Goal: Find specific page/section: Find specific page/section

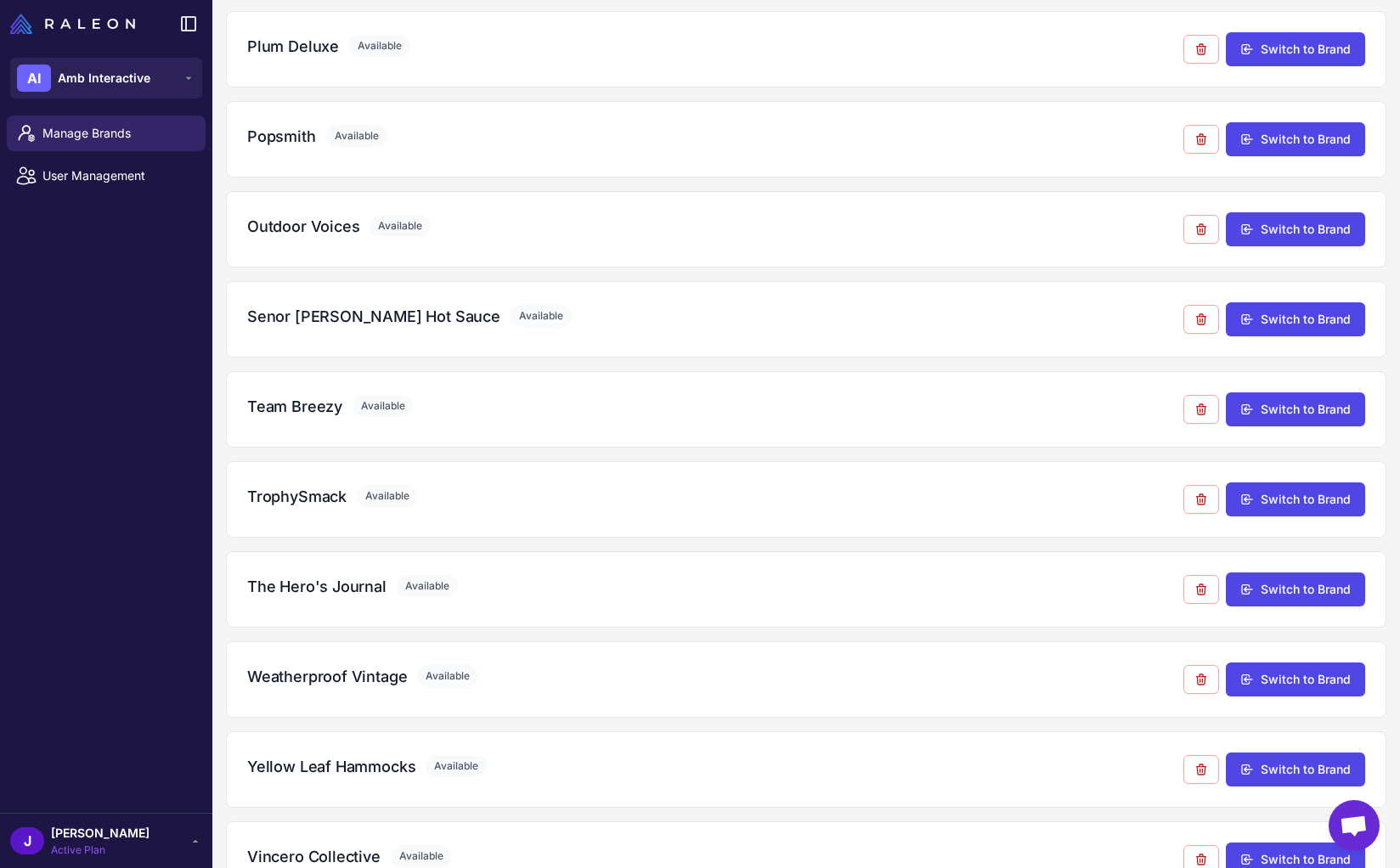
scroll to position [1679, 0]
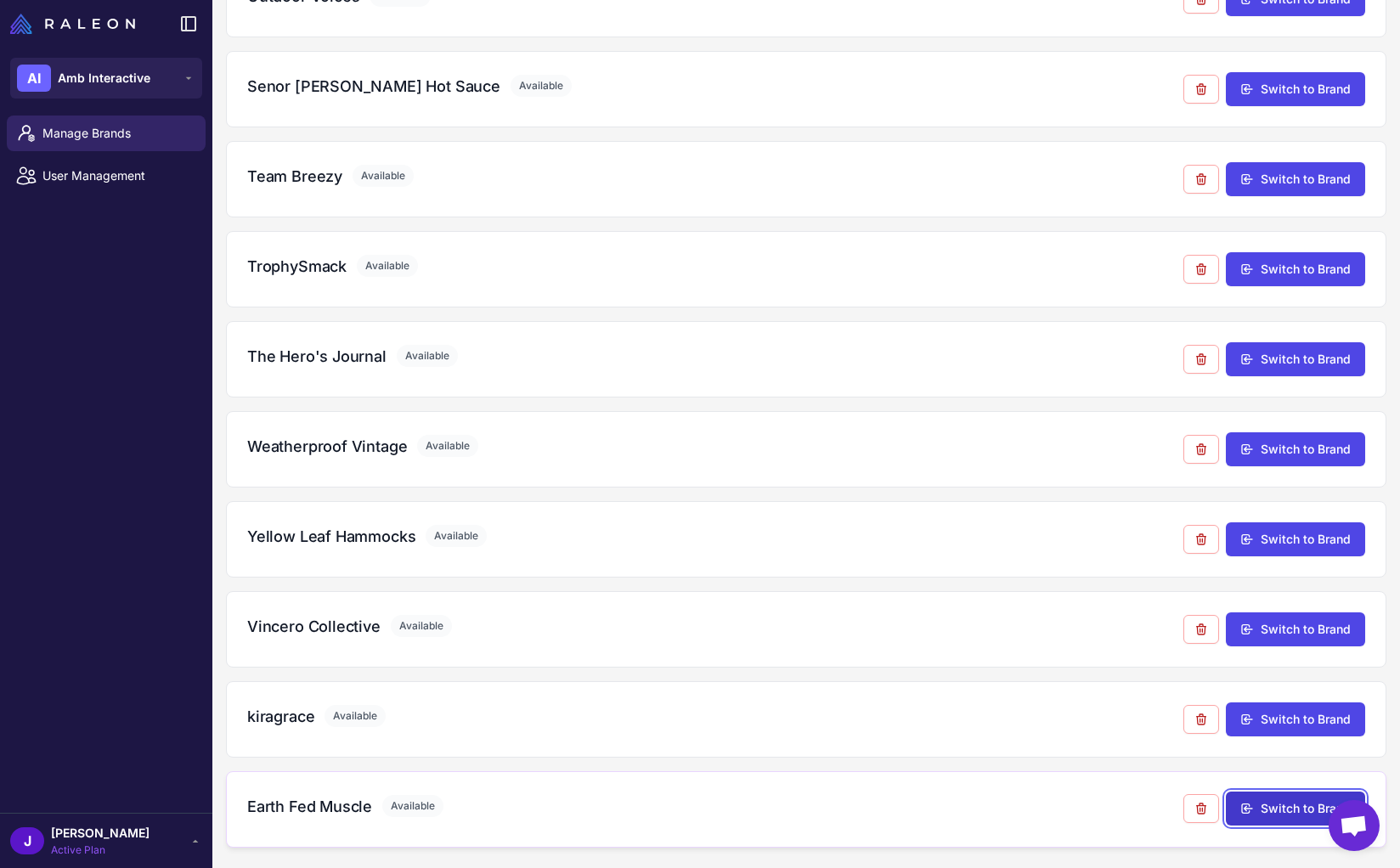
click at [1284, 807] on button "Switch to Brand" at bounding box center [1295, 808] width 139 height 34
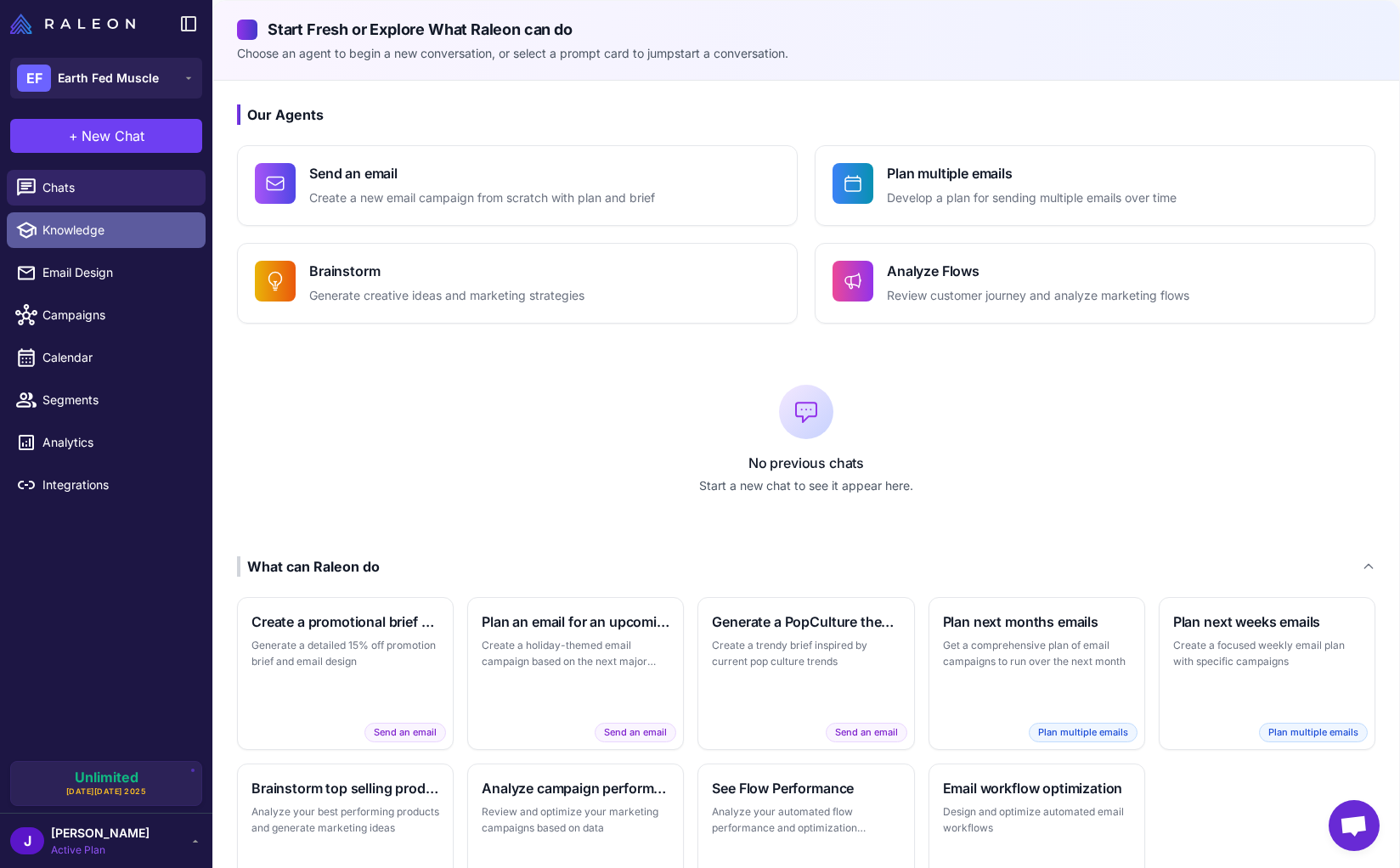
click at [102, 234] on span "Knowledge" at bounding box center [117, 230] width 150 height 18
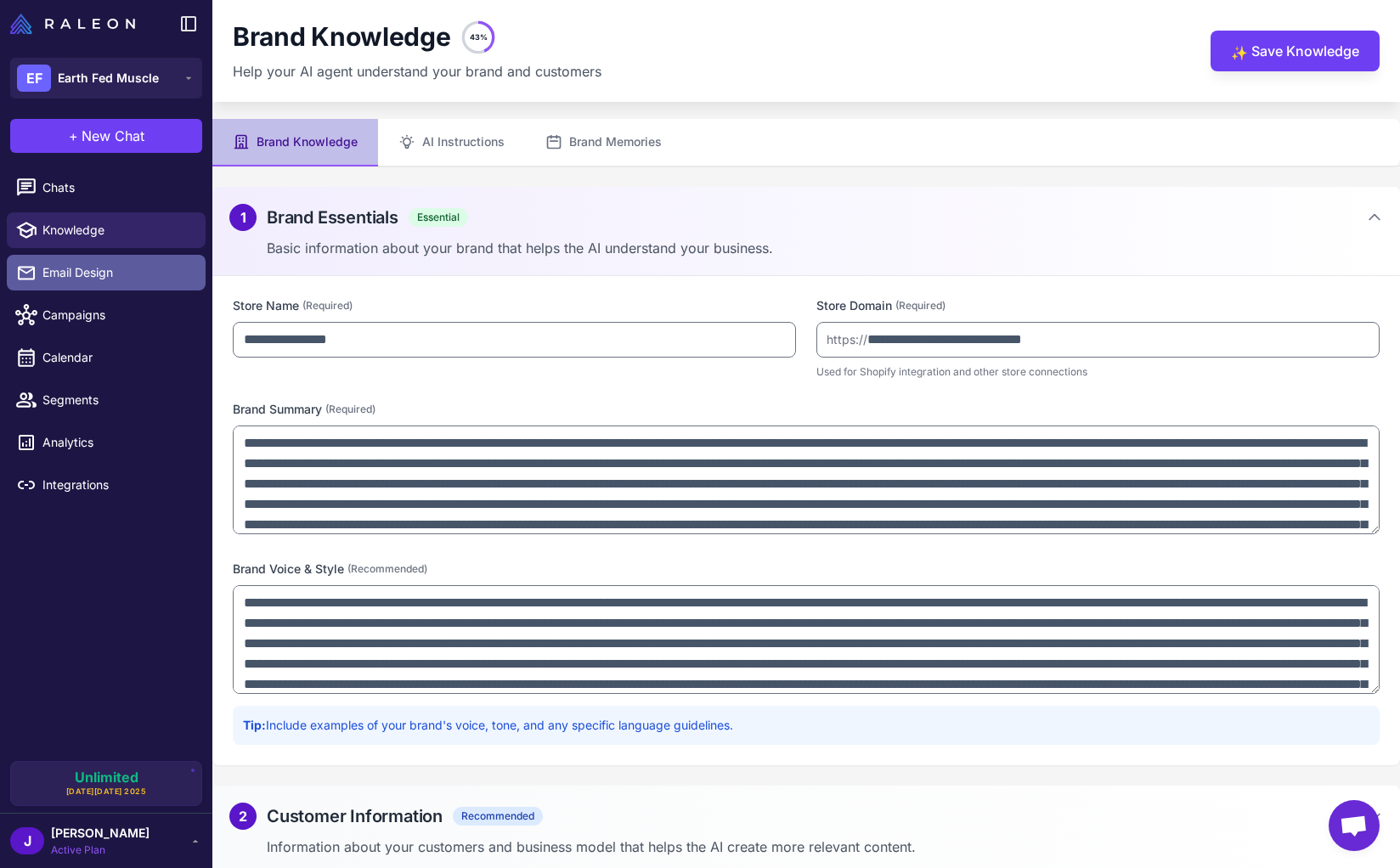
click at [102, 281] on link "Email Design" at bounding box center [106, 272] width 199 height 36
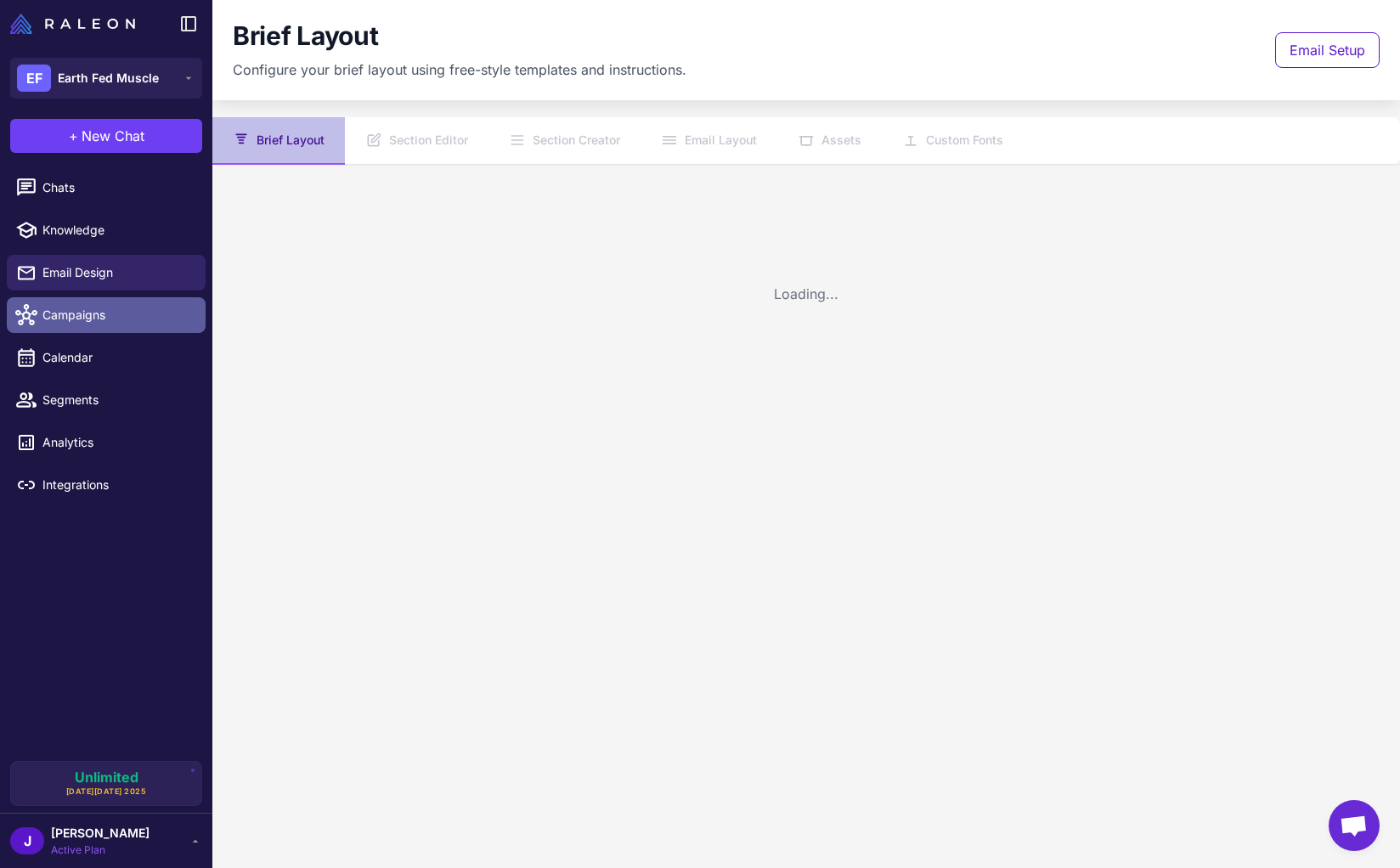
click at [101, 316] on span "Campaigns" at bounding box center [117, 315] width 150 height 18
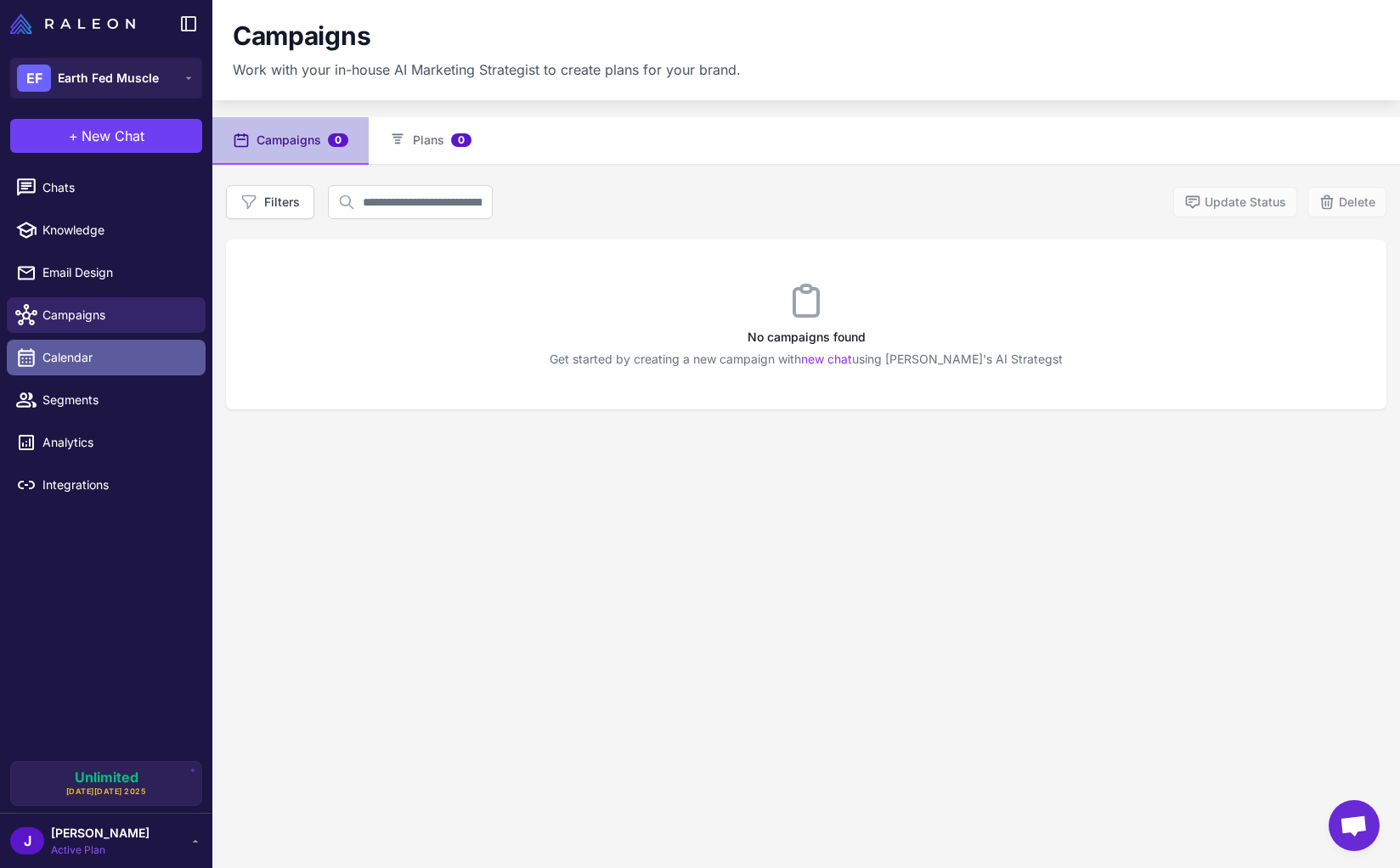
click at [110, 362] on span "Calendar" at bounding box center [117, 357] width 150 height 18
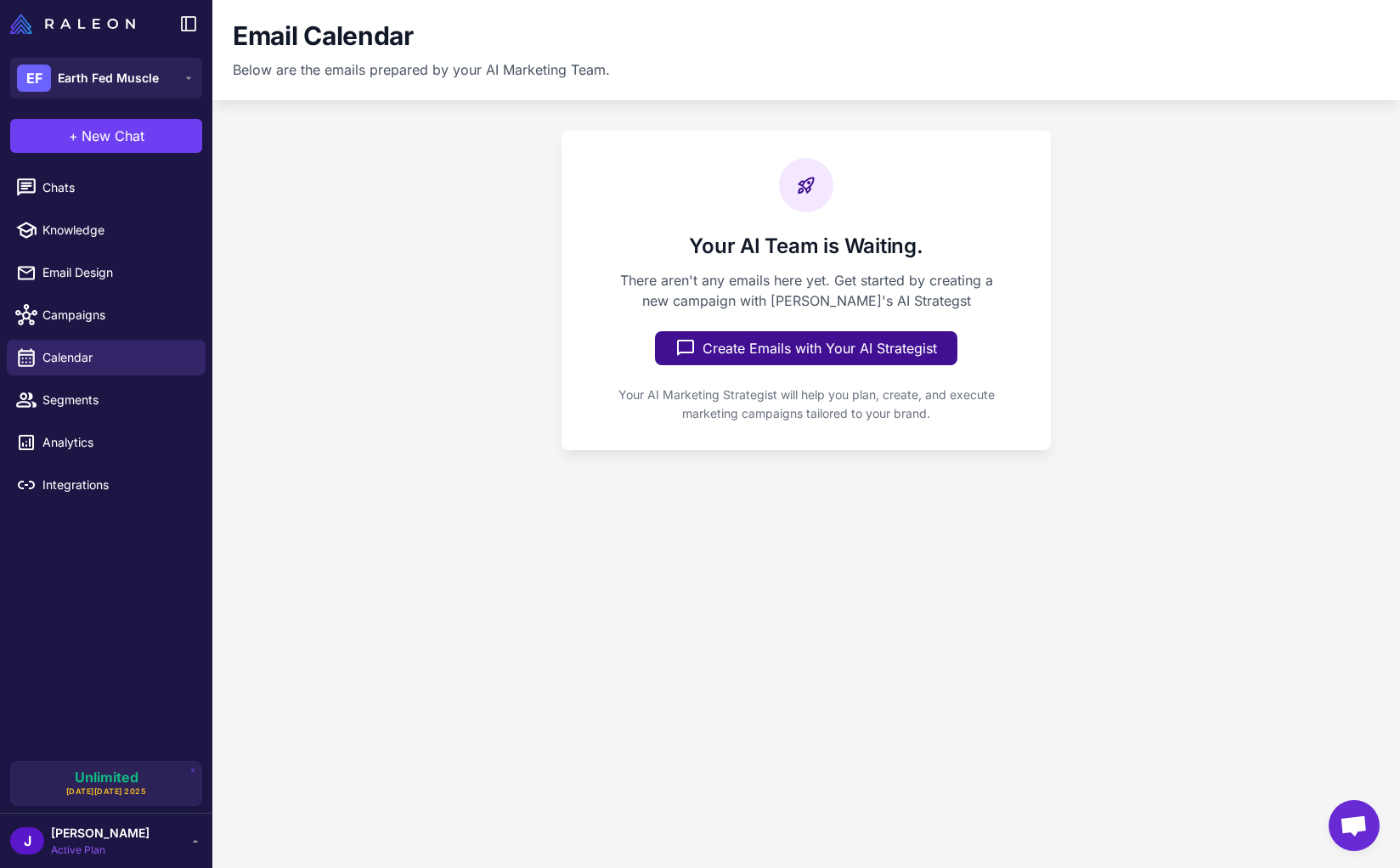
click at [122, 418] on li "Segments" at bounding box center [106, 400] width 212 height 43
click at [127, 404] on span "Segments" at bounding box center [117, 399] width 150 height 18
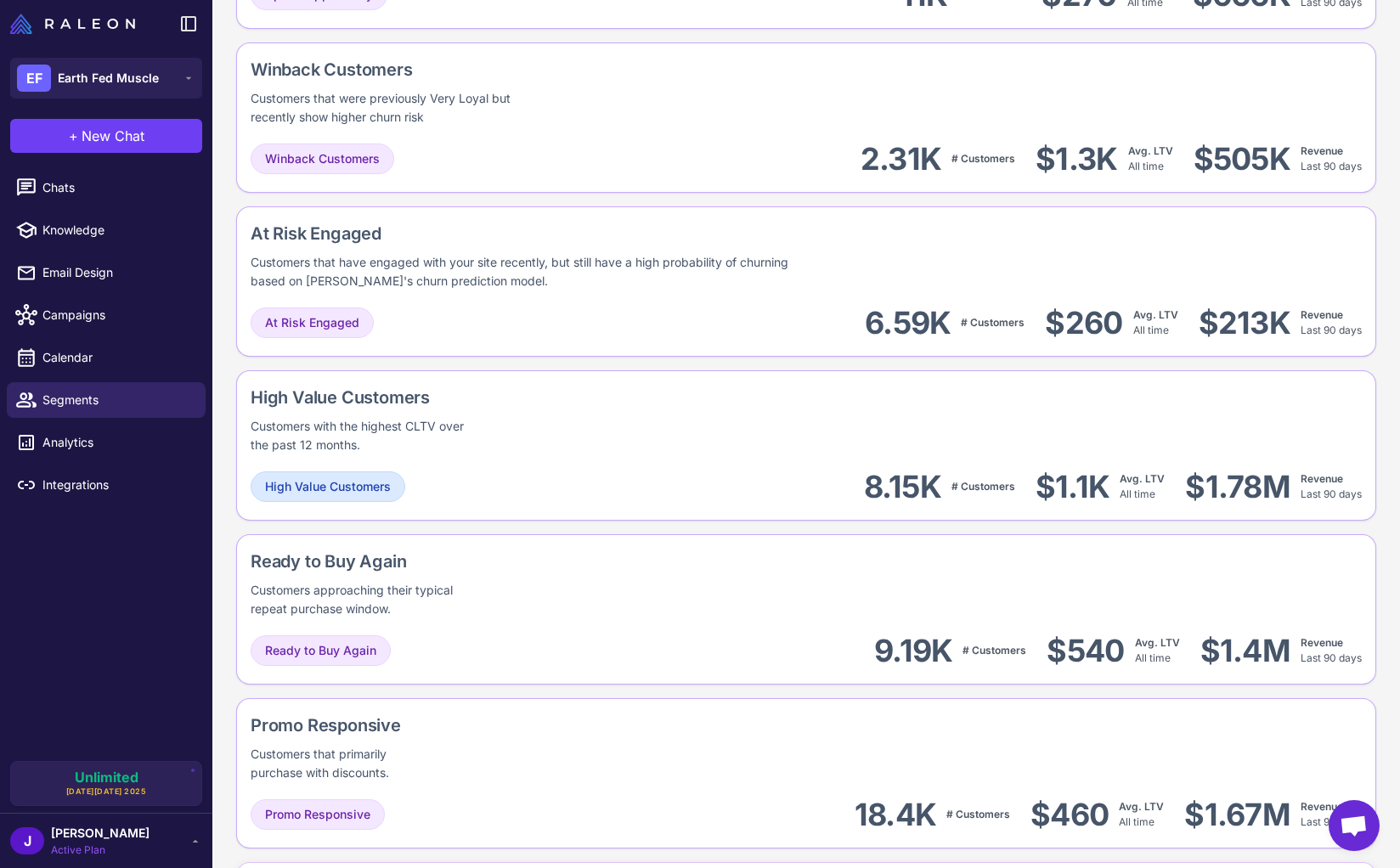
scroll to position [762, 0]
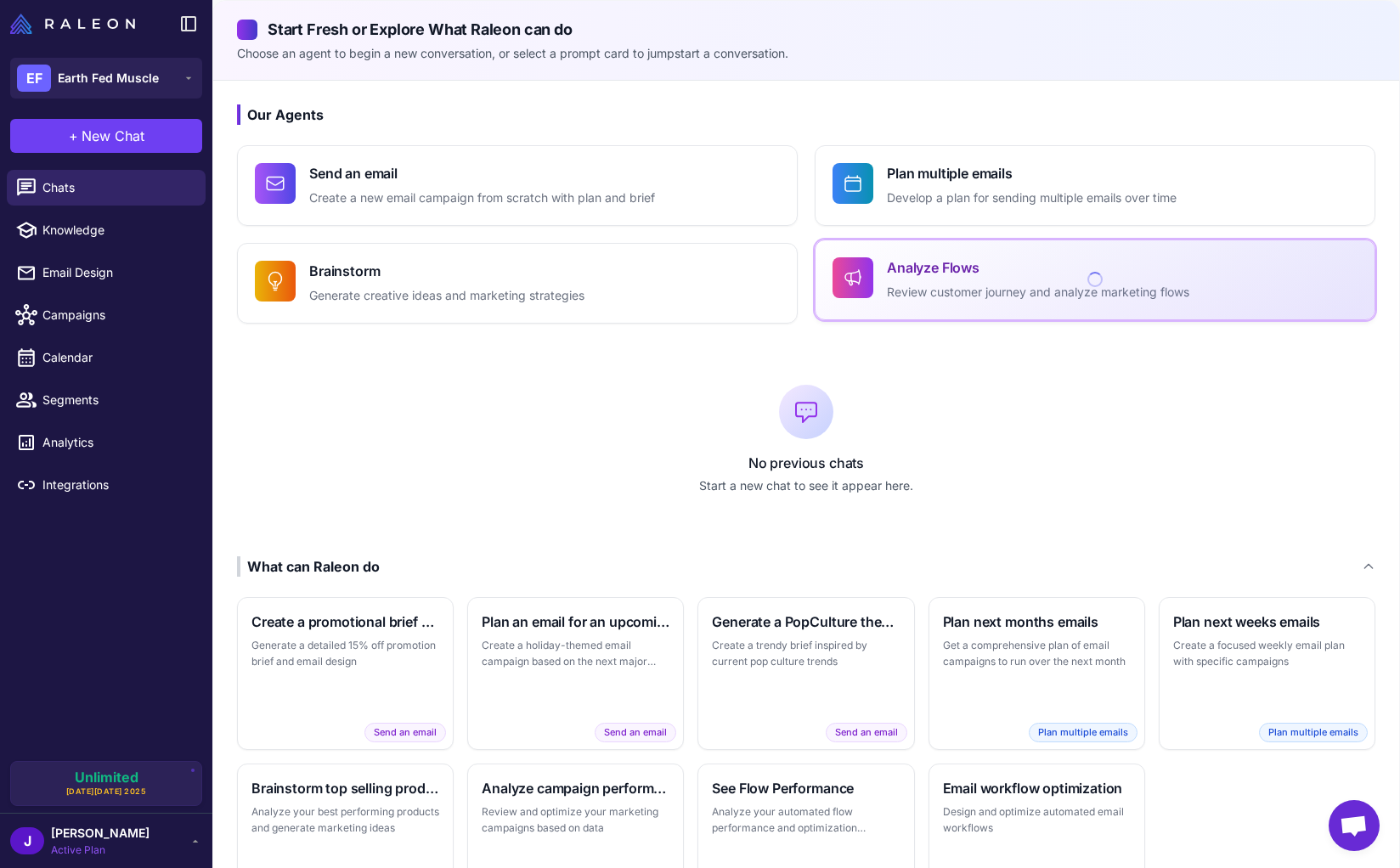
click at [969, 272] on h4 "Analyze Flows" at bounding box center [1038, 267] width 303 height 20
